Goal: Information Seeking & Learning: Find specific fact

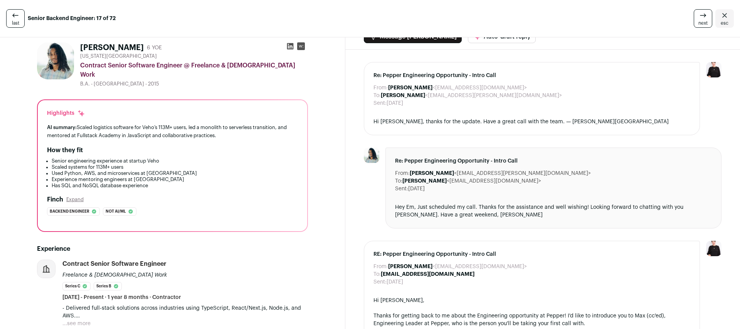
scroll to position [13, 0]
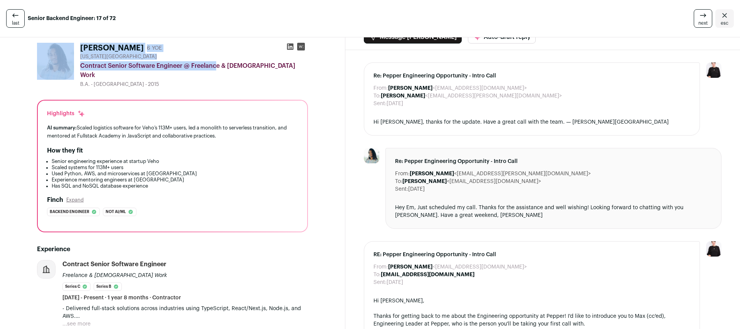
drag, startPoint x: 181, startPoint y: 64, endPoint x: 77, endPoint y: 65, distance: 104.8
click at [77, 65] on div "[PERSON_NAME] 6 YOE [US_STATE][GEOGRAPHIC_DATA] Contract Senior Software Engine…" at bounding box center [172, 65] width 271 height 45
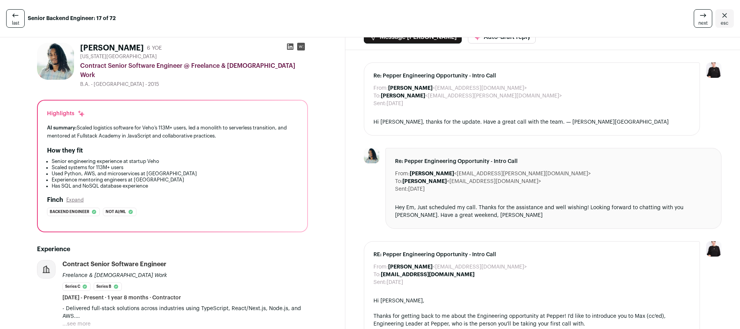
drag, startPoint x: 110, startPoint y: 67, endPoint x: 124, endPoint y: 67, distance: 13.9
click at [110, 67] on div "Contract Senior Software Engineer @ Freelance & [DEMOGRAPHIC_DATA] Work" at bounding box center [194, 70] width 228 height 18
drag, startPoint x: 182, startPoint y: 66, endPoint x: 79, endPoint y: 65, distance: 102.5
click at [79, 65] on div "[PERSON_NAME] 6 YOE [US_STATE][GEOGRAPHIC_DATA] Contract Senior Software Engine…" at bounding box center [172, 65] width 271 height 45
copy div "Contract Senior Software Engineer"
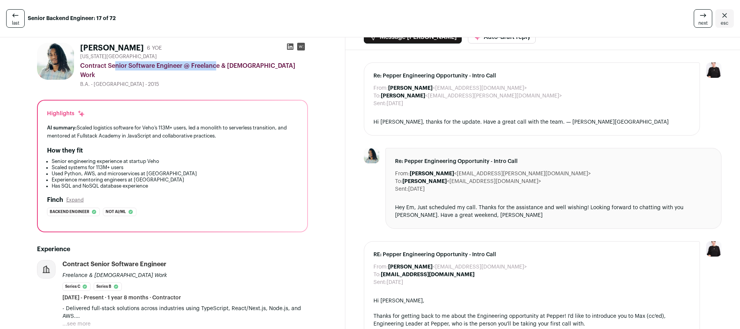
drag, startPoint x: 192, startPoint y: 66, endPoint x: 280, endPoint y: 64, distance: 88.3
click at [280, 64] on div "Contract Senior Software Engineer @ Freelance & [DEMOGRAPHIC_DATA] Work" at bounding box center [194, 70] width 228 height 18
copy div "Freelance & [DEMOGRAPHIC_DATA] Work"
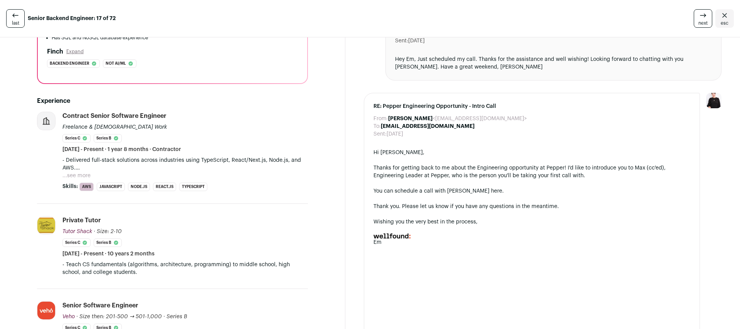
scroll to position [162, 0]
drag, startPoint x: 136, startPoint y: 121, endPoint x: 61, endPoint y: 119, distance: 74.4
click at [61, 119] on li "Contract Senior Software Engineer Freelance & [DEMOGRAPHIC_DATA] Work Series C …" at bounding box center [172, 157] width 271 height 92
copy div "Freelance & [DEMOGRAPHIC_DATA] Work"
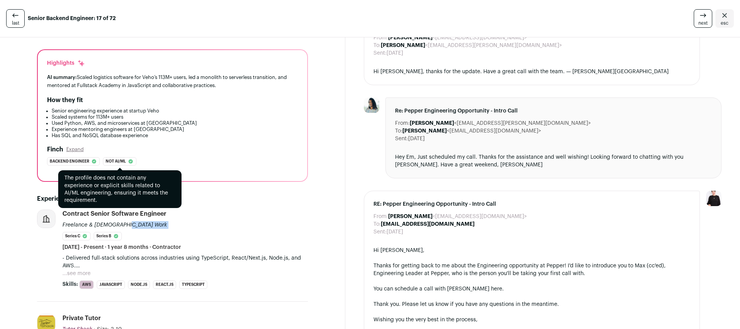
scroll to position [0, 0]
